Goal: Obtain resource: Obtain resource

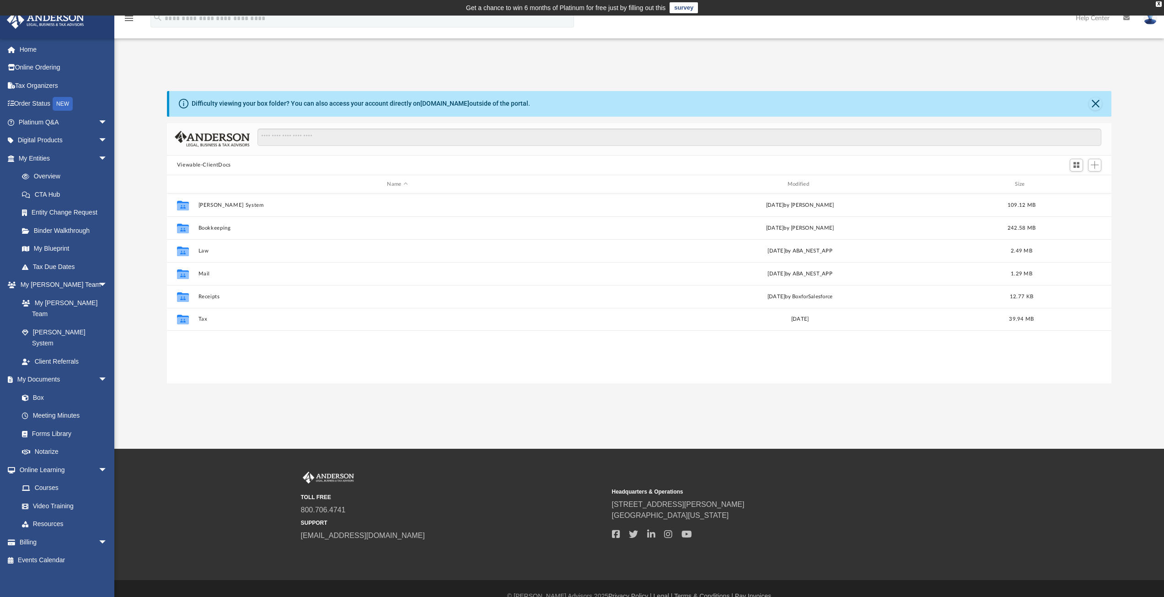
scroll to position [201, 938]
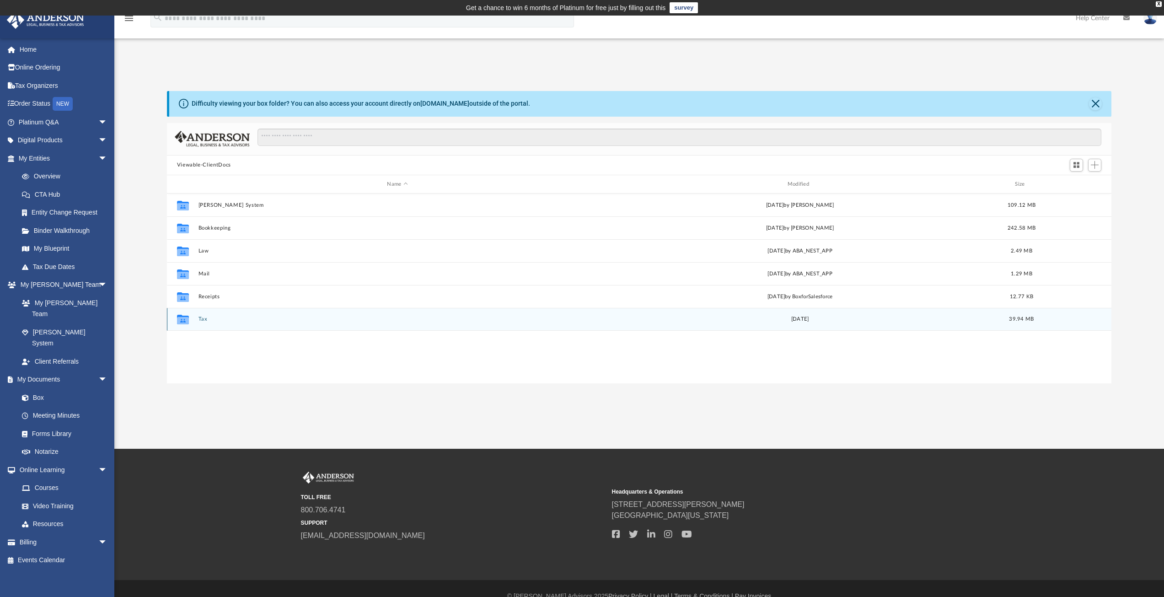
click at [204, 317] on button "Tax" at bounding box center [397, 320] width 398 height 6
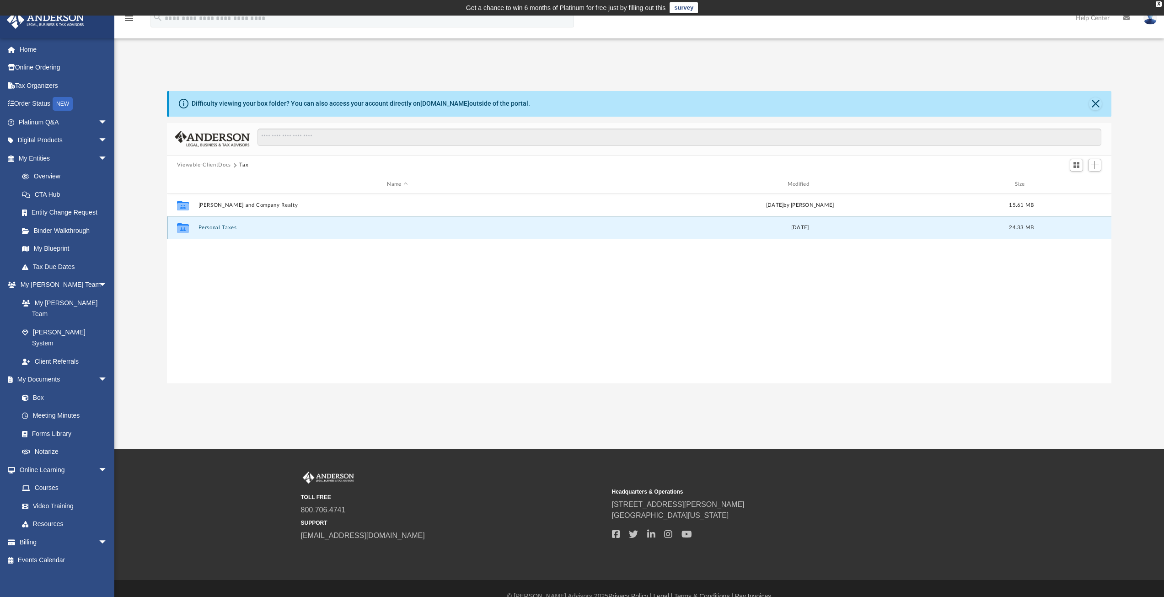
click at [223, 227] on button "Personal Taxes" at bounding box center [397, 228] width 398 height 6
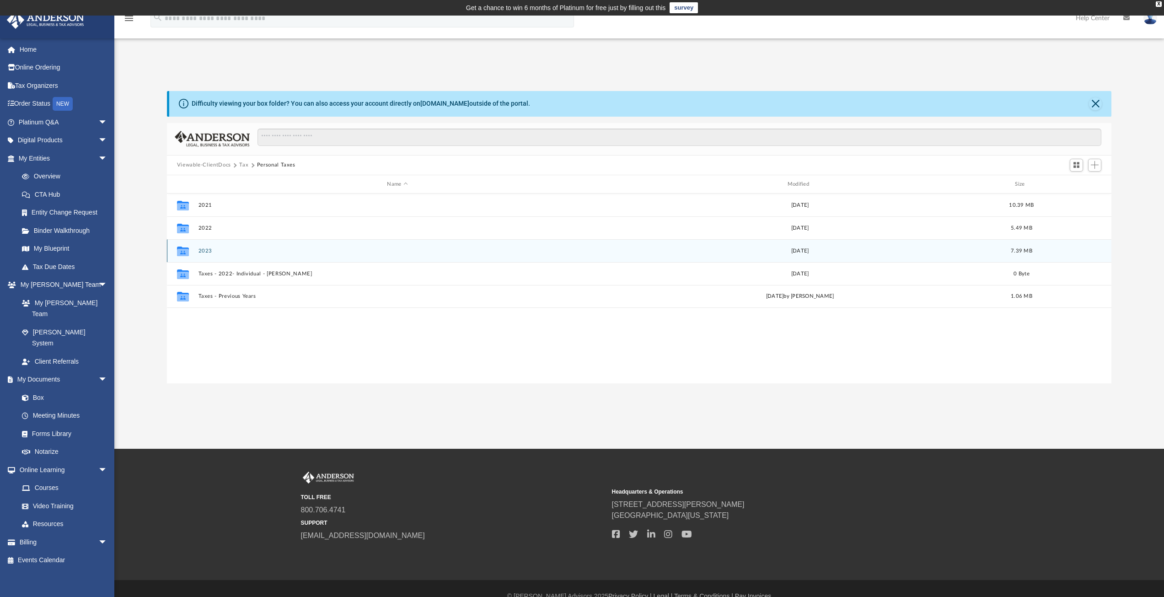
click at [209, 251] on button "2023" at bounding box center [397, 251] width 398 height 6
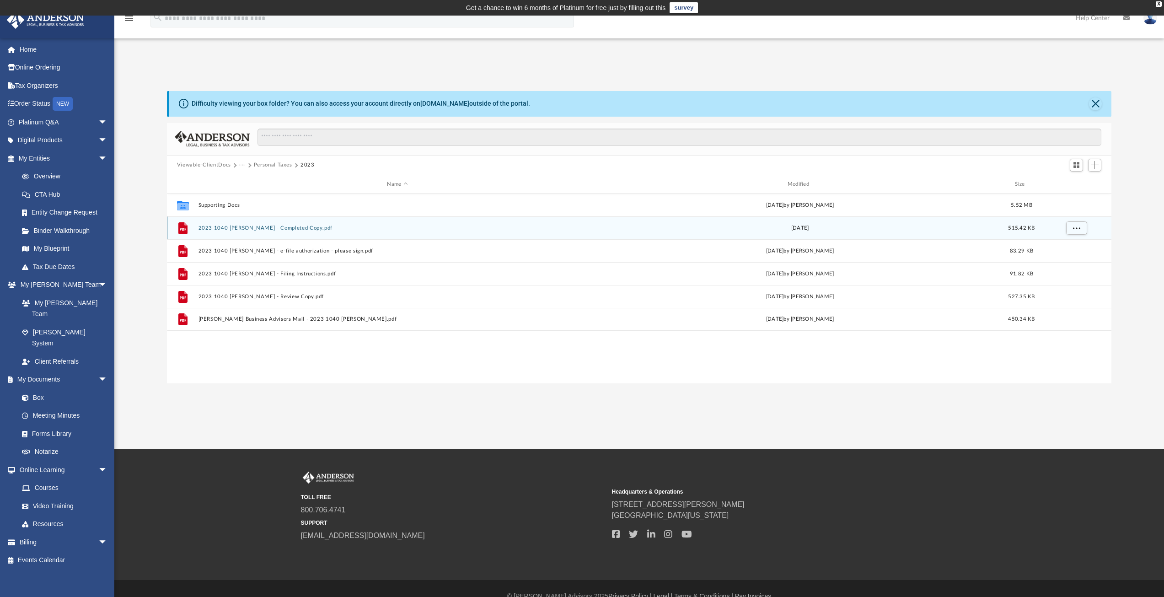
click at [260, 229] on button "2023 1040 [PERSON_NAME] - Completed Copy.pdf" at bounding box center [397, 228] width 398 height 6
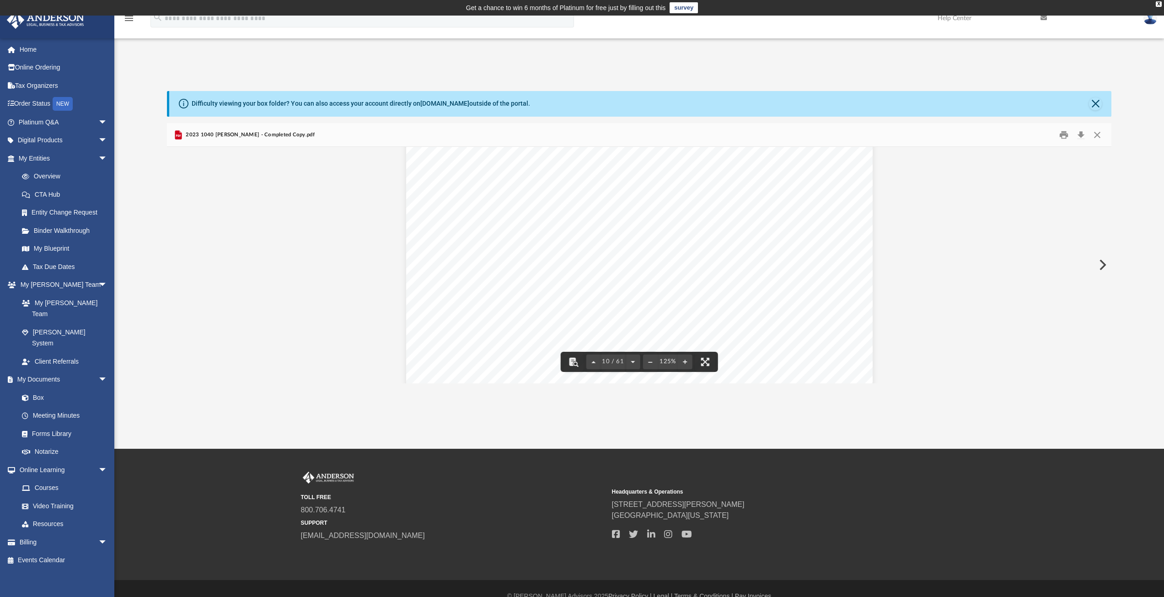
scroll to position [5626, 0]
drag, startPoint x: 640, startPoint y: 358, endPoint x: 633, endPoint y: 336, distance: 23.4
click at [633, 336] on div "CLIENT'S COPY Caution: Forms printed from within Adobe Acrobat products may not…" at bounding box center [639, 265] width 945 height 236
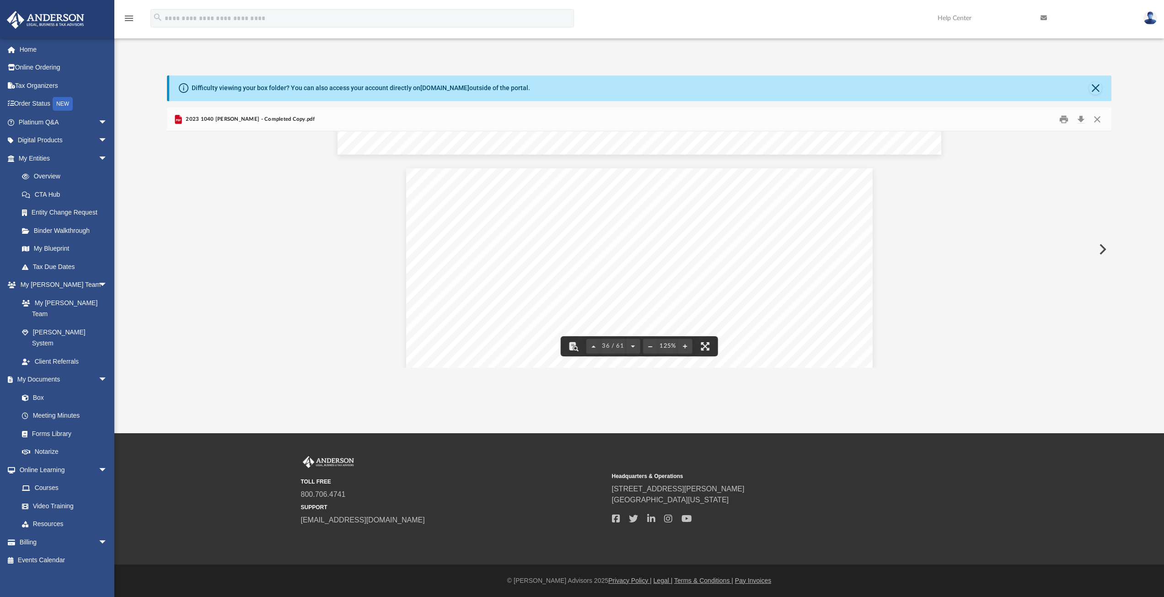
scroll to position [20445, 0]
click at [41, 388] on link "Box" at bounding box center [67, 397] width 108 height 18
click at [1097, 91] on button "Close" at bounding box center [1095, 88] width 13 height 13
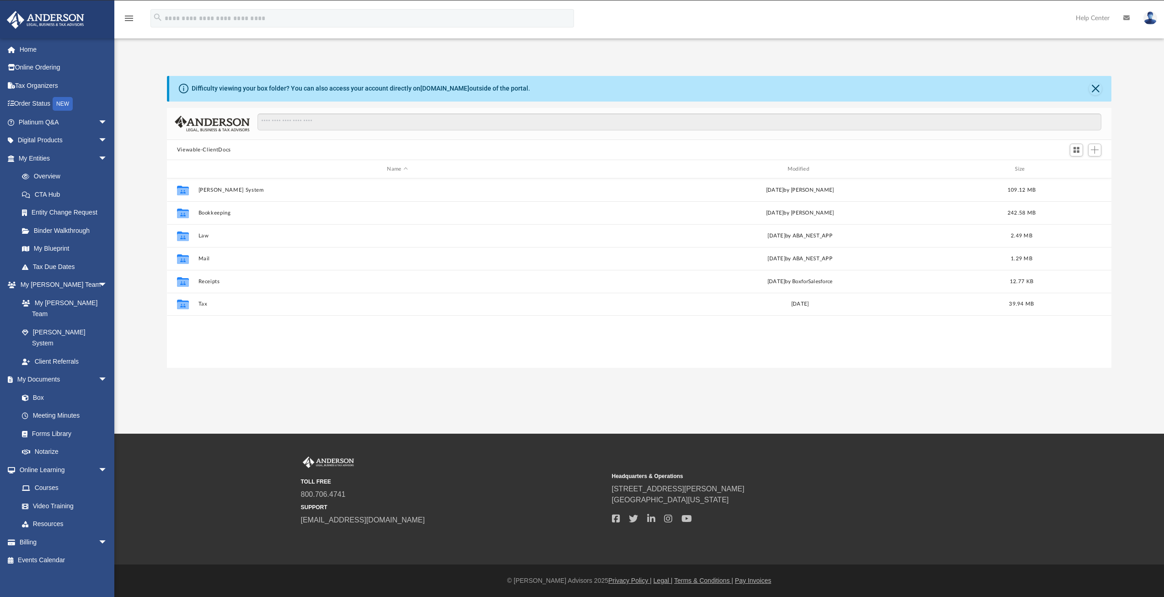
scroll to position [201, 938]
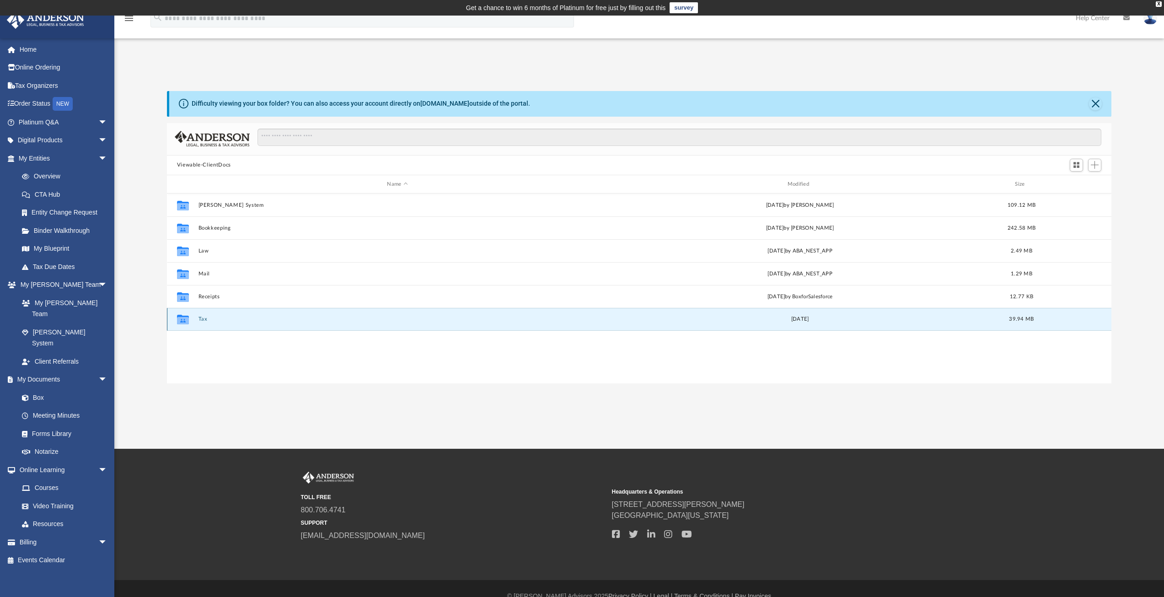
click at [205, 319] on button "Tax" at bounding box center [397, 320] width 398 height 6
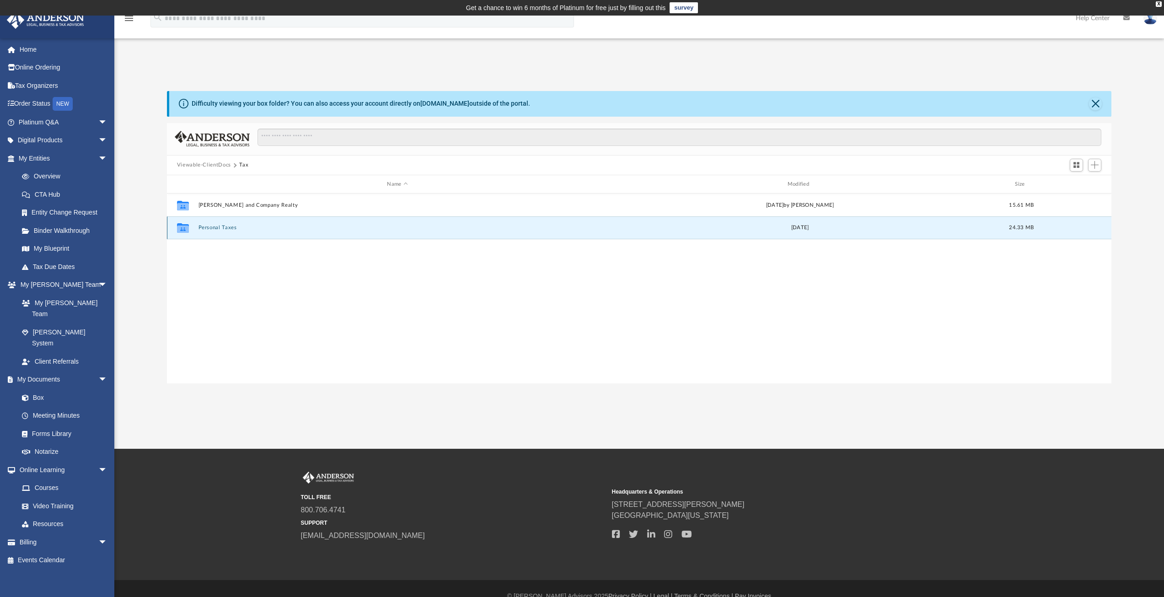
click at [212, 226] on button "Personal Taxes" at bounding box center [397, 228] width 398 height 6
